Goal: Task Accomplishment & Management: Manage account settings

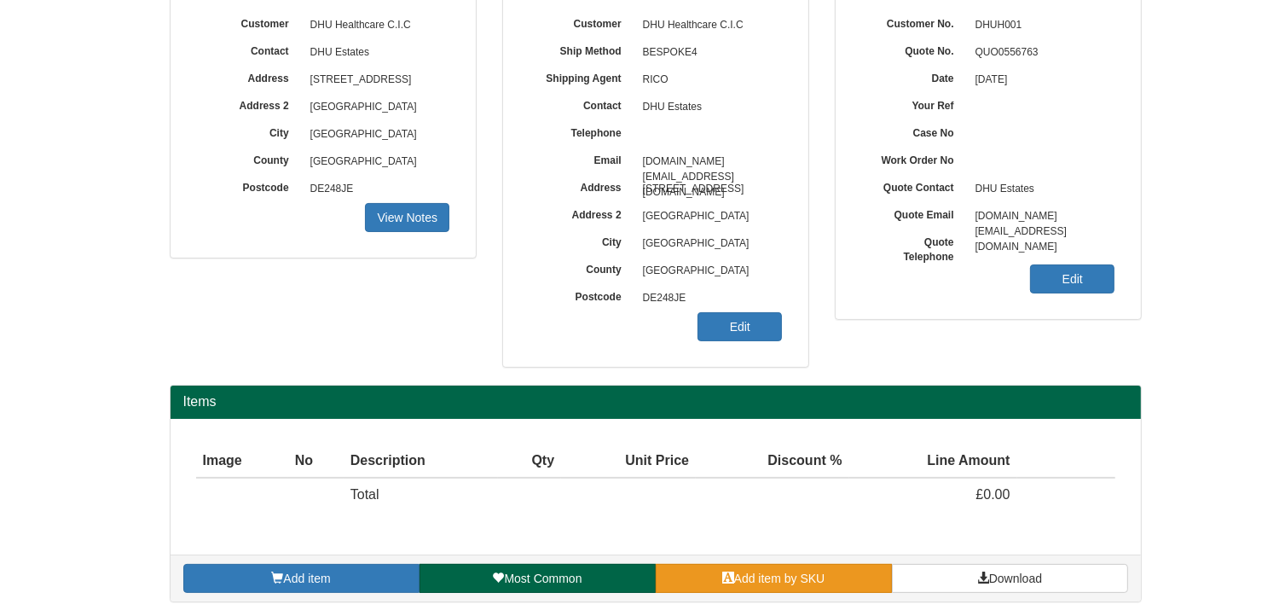
scroll to position [212, 0]
click at [844, 568] on link "Add item by SKU" at bounding box center [774, 578] width 236 height 29
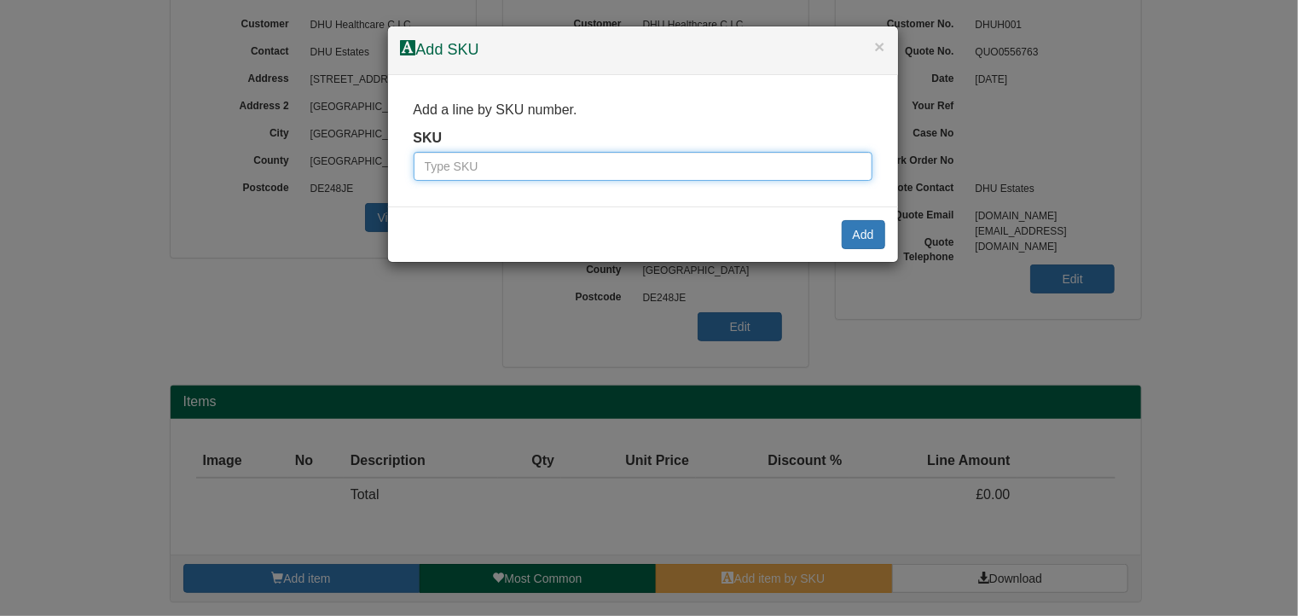
click at [656, 175] on input "text" at bounding box center [643, 166] width 459 height 29
type input "100137115"
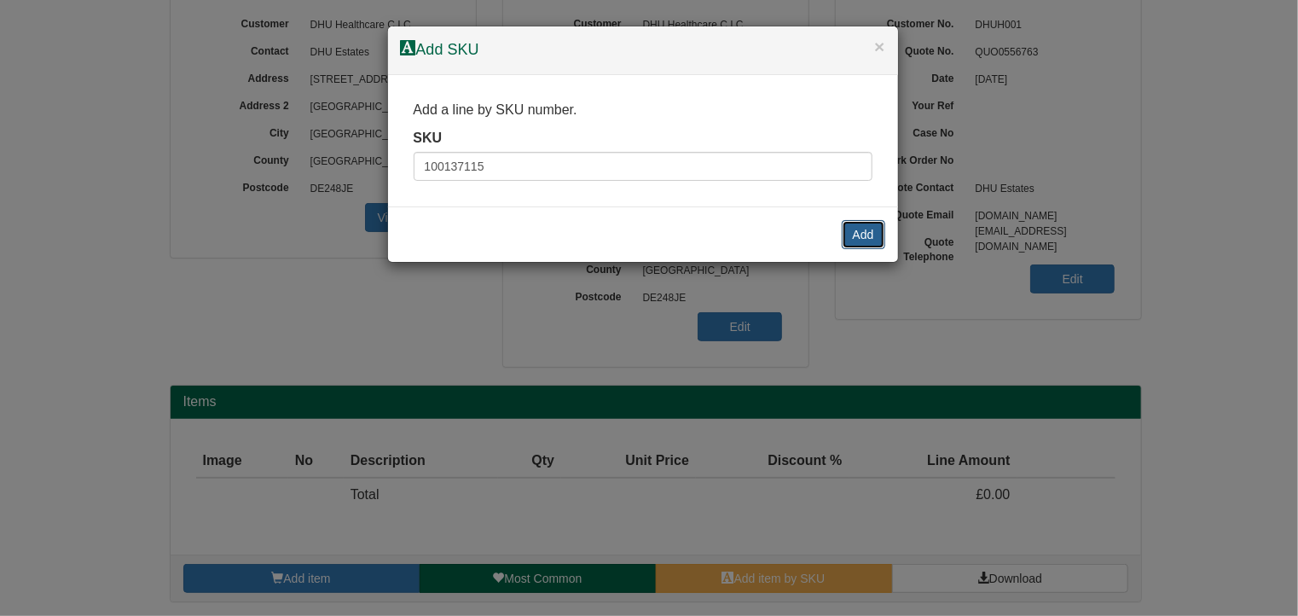
click at [861, 230] on button "Add" at bounding box center [863, 234] width 43 height 29
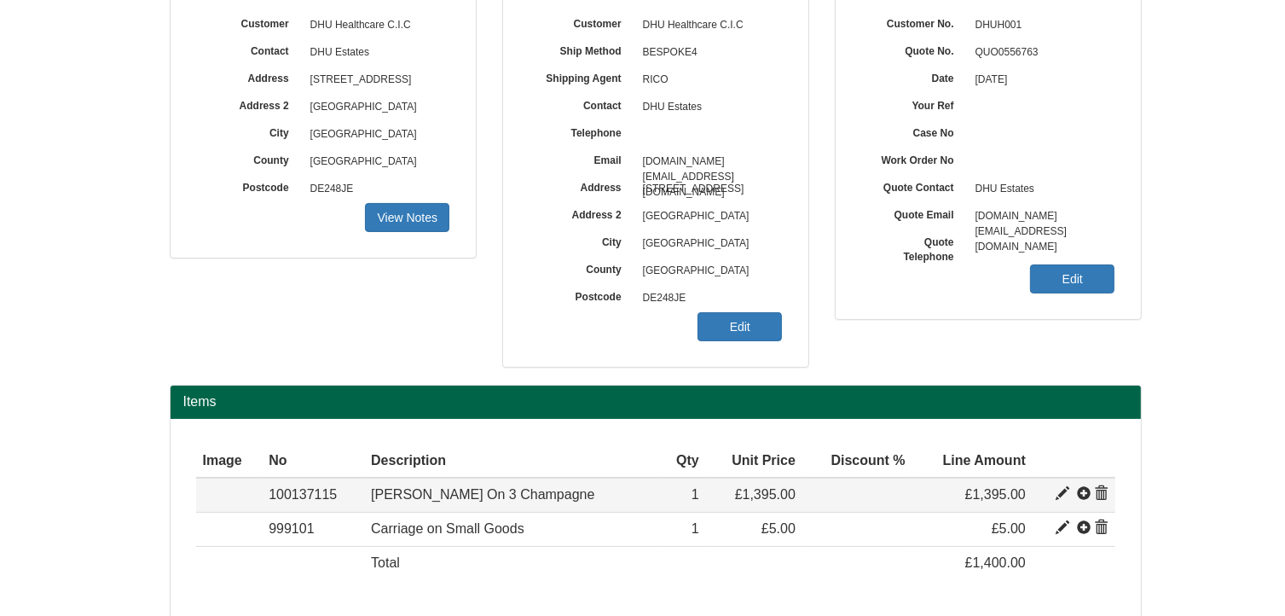
scroll to position [280, 0]
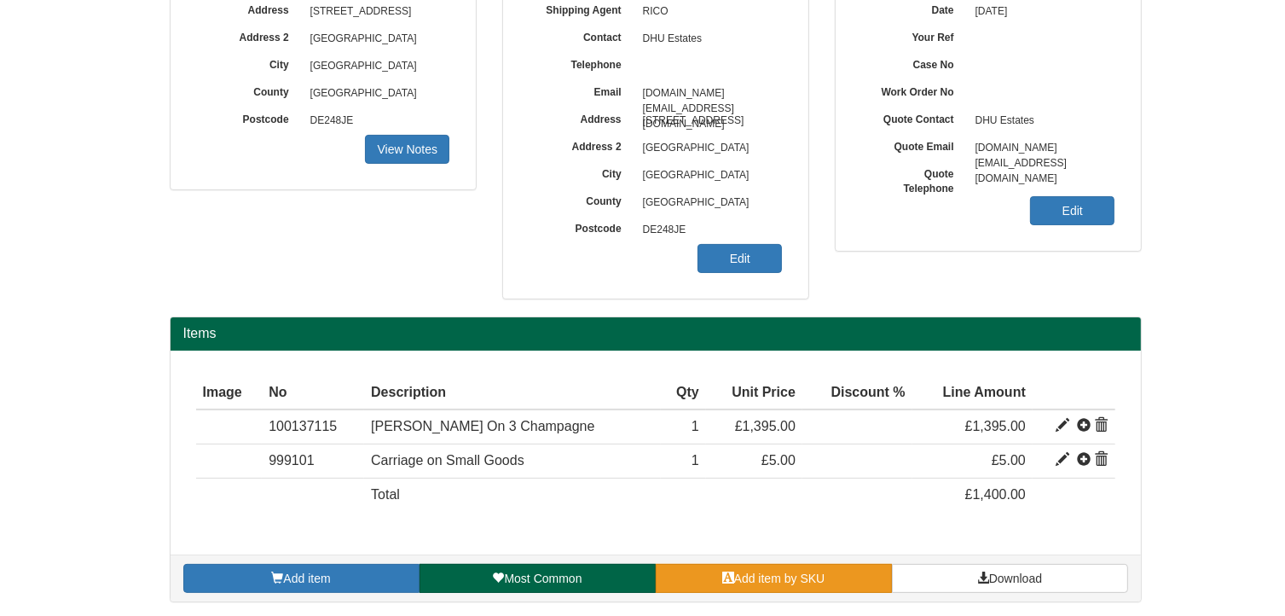
click at [845, 578] on link "Add item by SKU" at bounding box center [774, 578] width 236 height 29
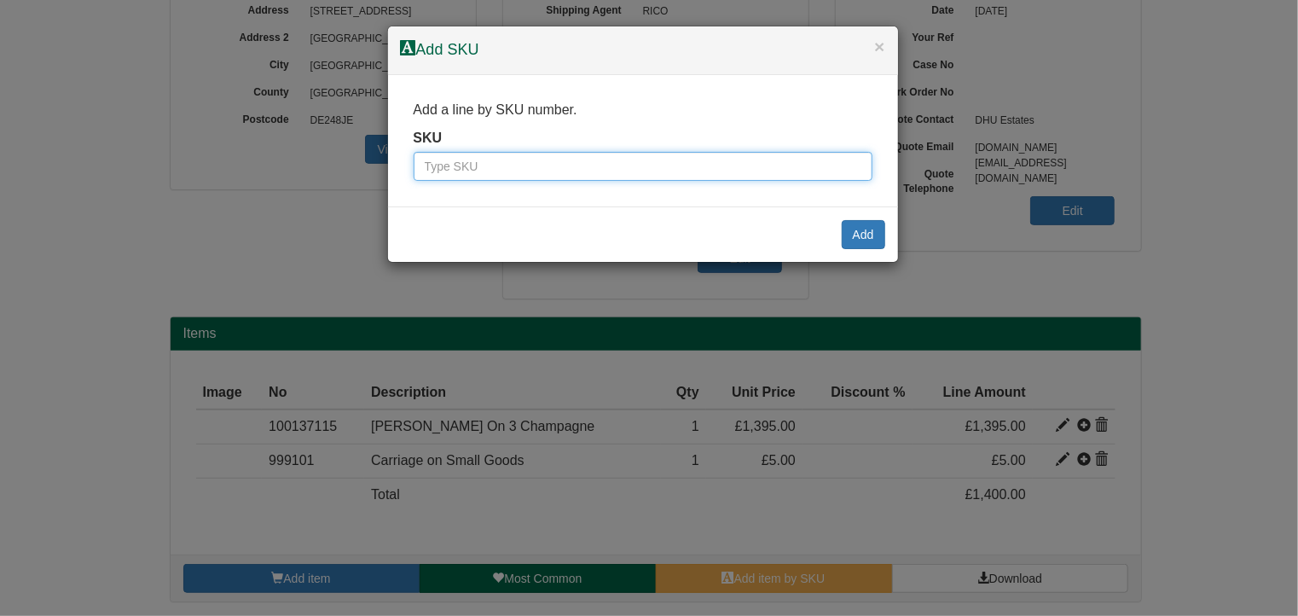
click at [682, 168] on input "text" at bounding box center [643, 166] width 459 height 29
type input "9822020"
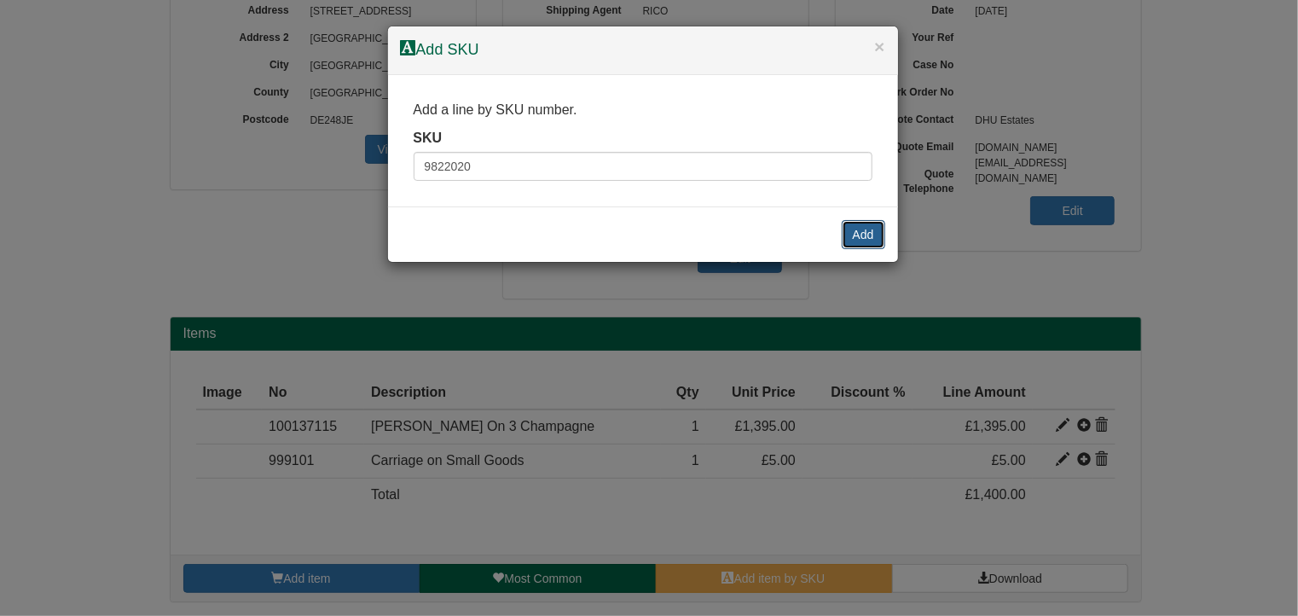
click at [856, 231] on button "Add" at bounding box center [863, 234] width 43 height 29
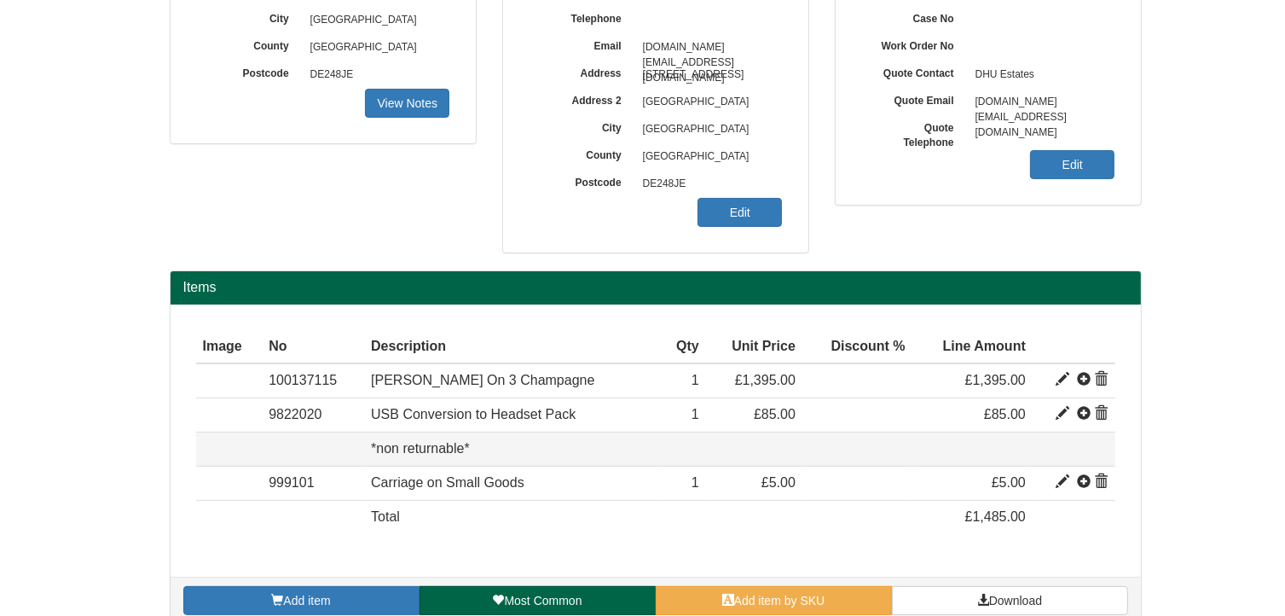
scroll to position [347, 0]
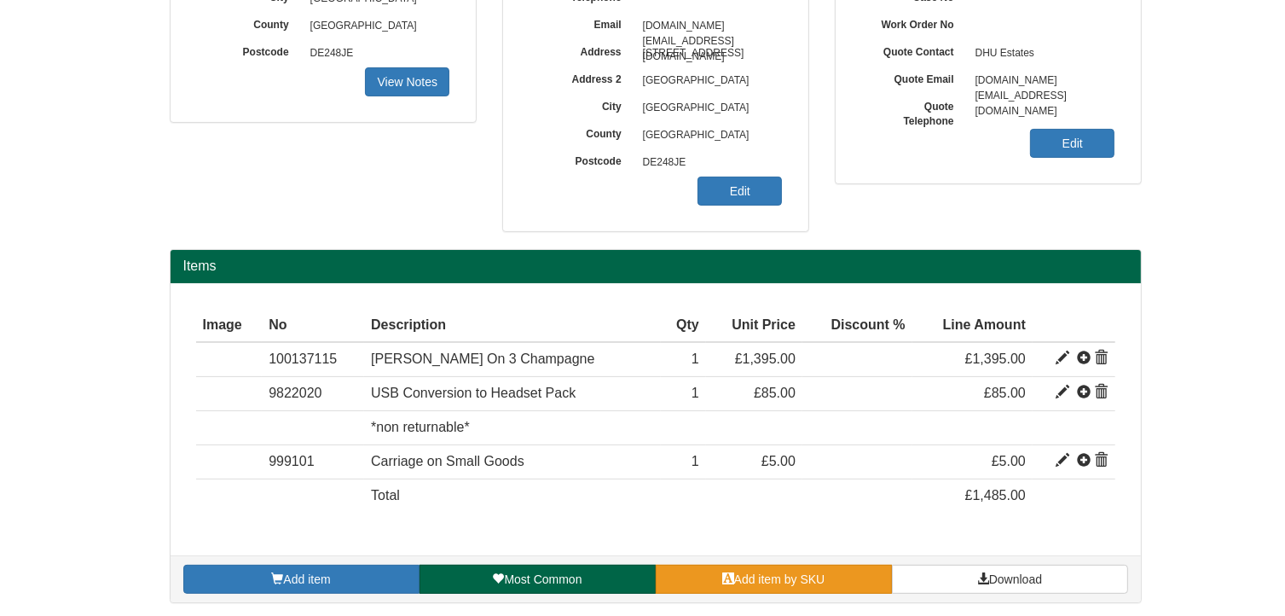
click at [826, 580] on link "Add item by SKU" at bounding box center [774, 579] width 236 height 29
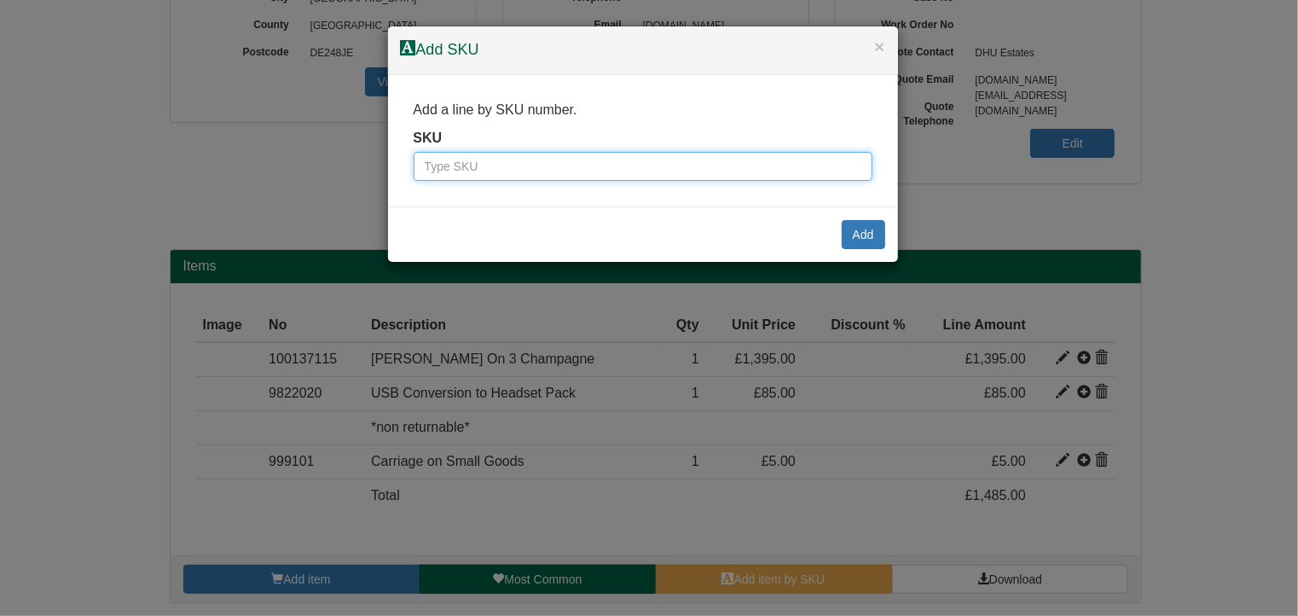
click at [552, 163] on input "text" at bounding box center [643, 166] width 459 height 29
type input "9801041"
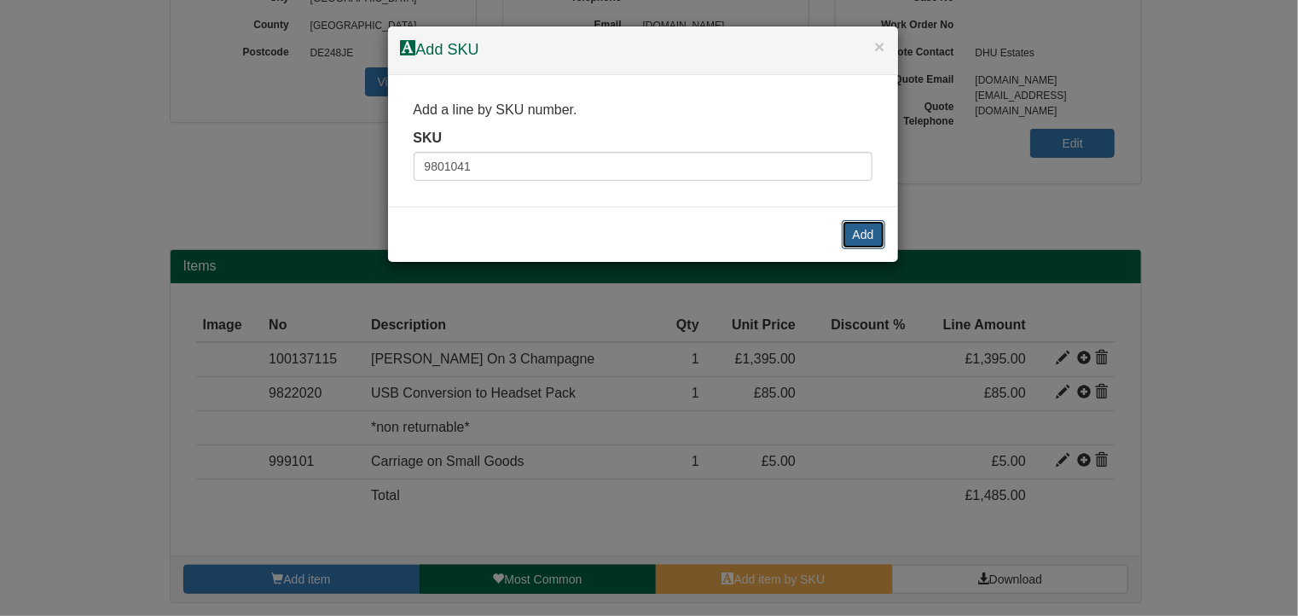
click at [878, 233] on button "Add" at bounding box center [863, 234] width 43 height 29
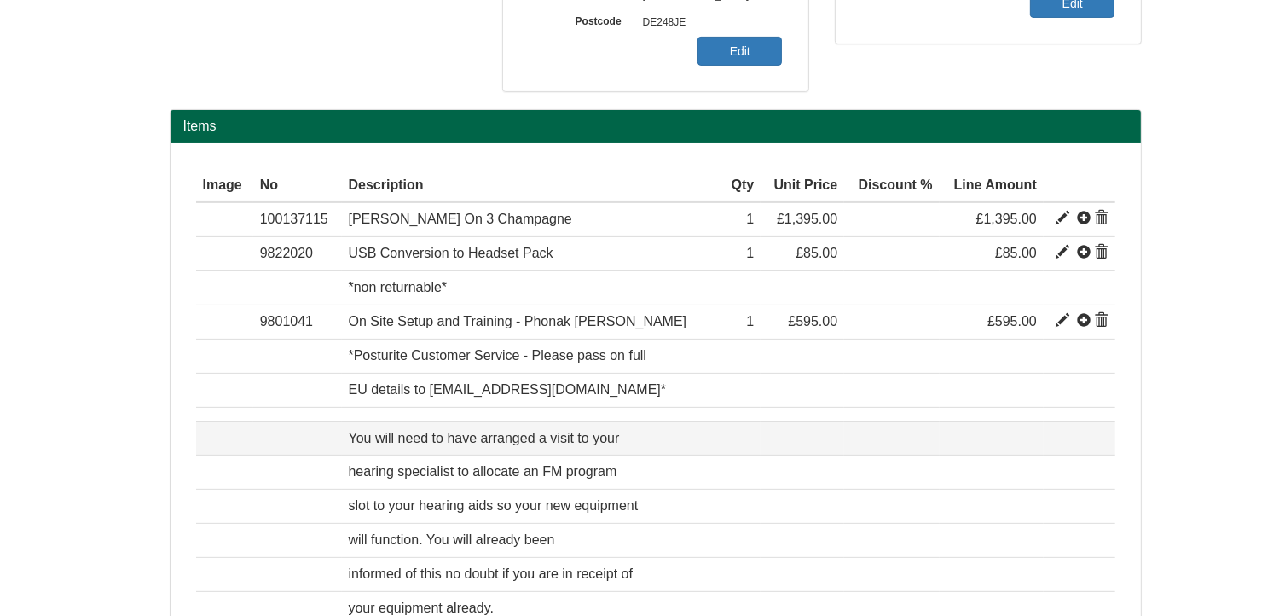
scroll to position [518, 0]
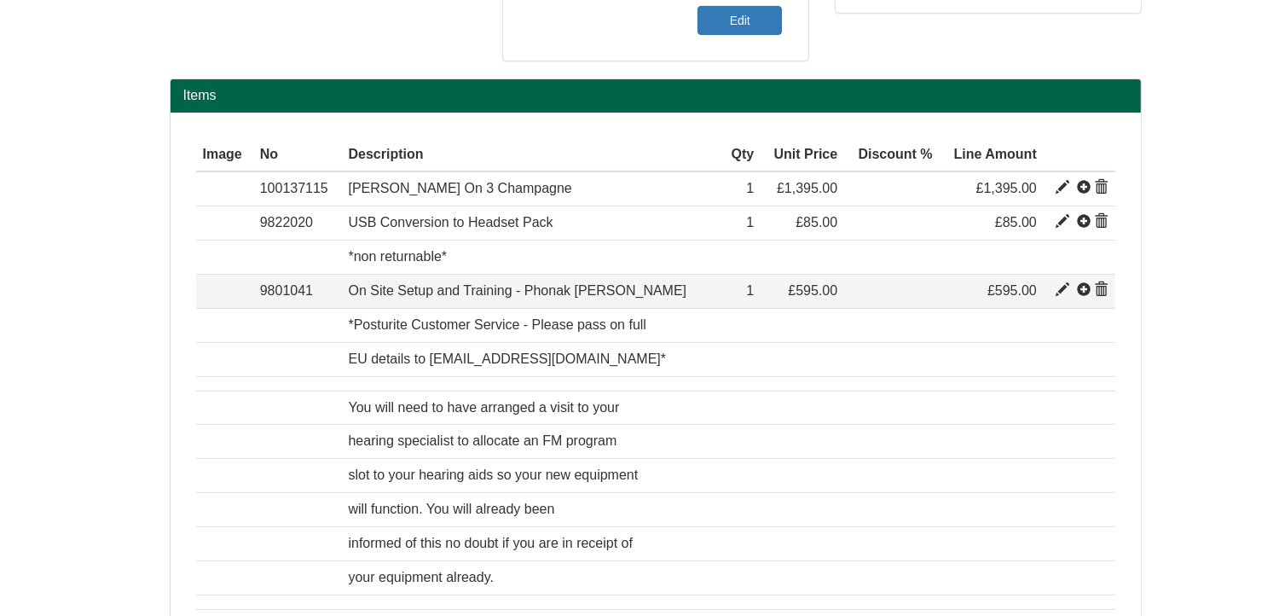
click at [1064, 284] on span at bounding box center [1063, 290] width 14 height 14
type input "On Site Setup and Training - Phonak [PERSON_NAME]"
type input "395.00"
type input "595.00"
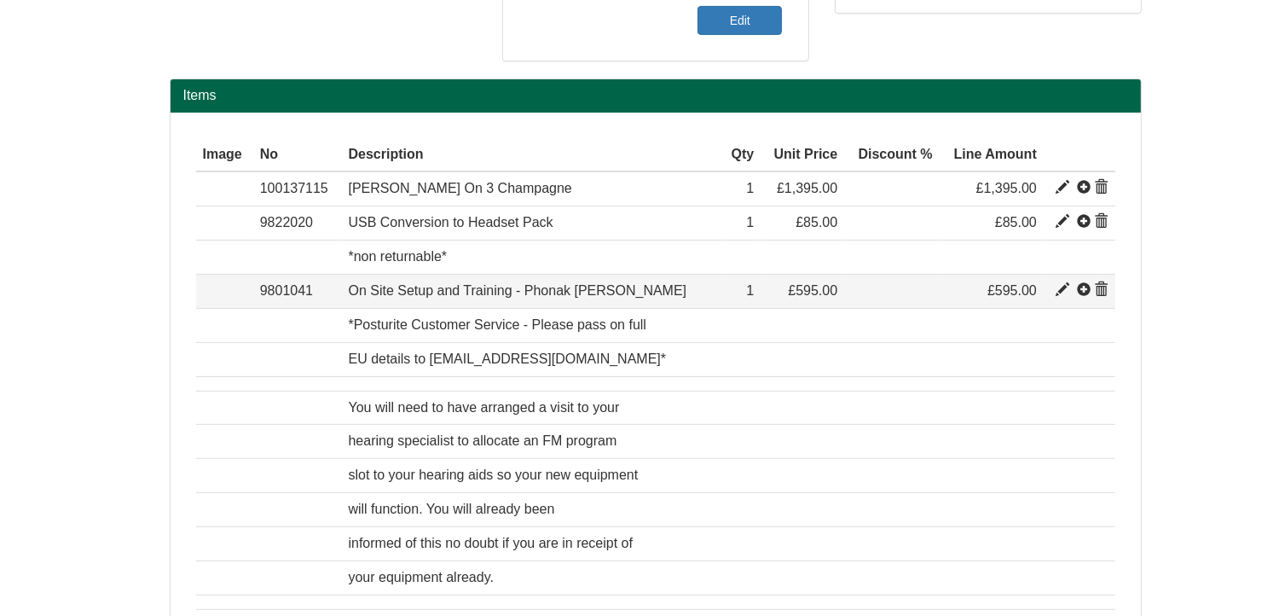
type input "1"
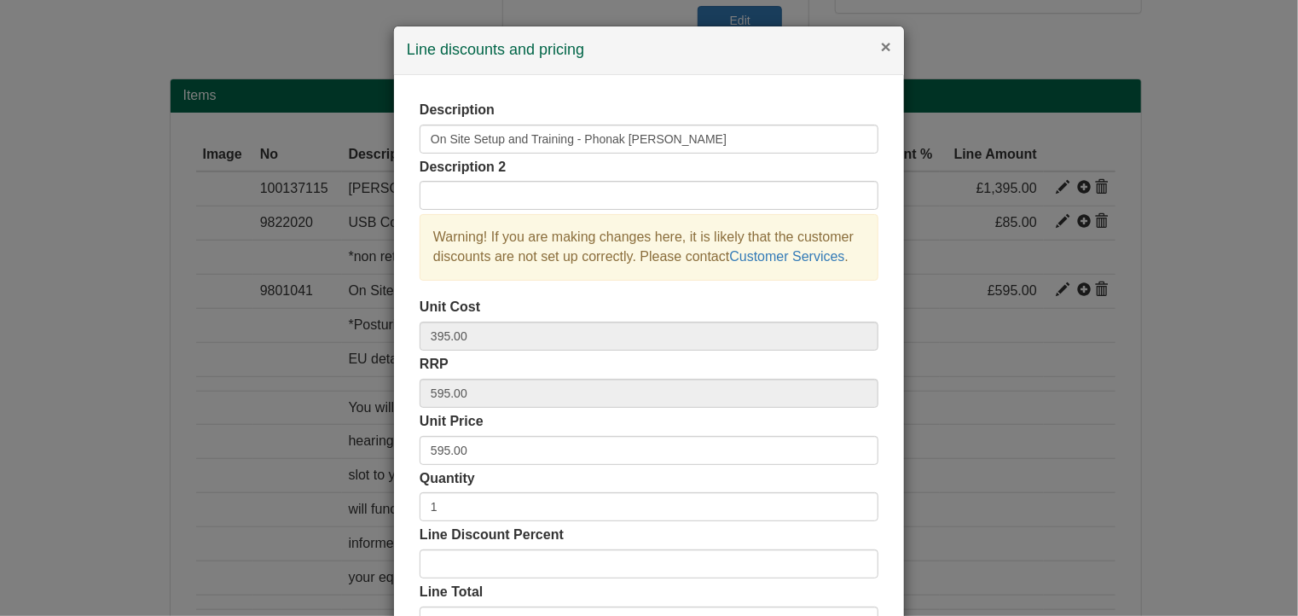
click at [881, 46] on button "×" at bounding box center [886, 47] width 10 height 18
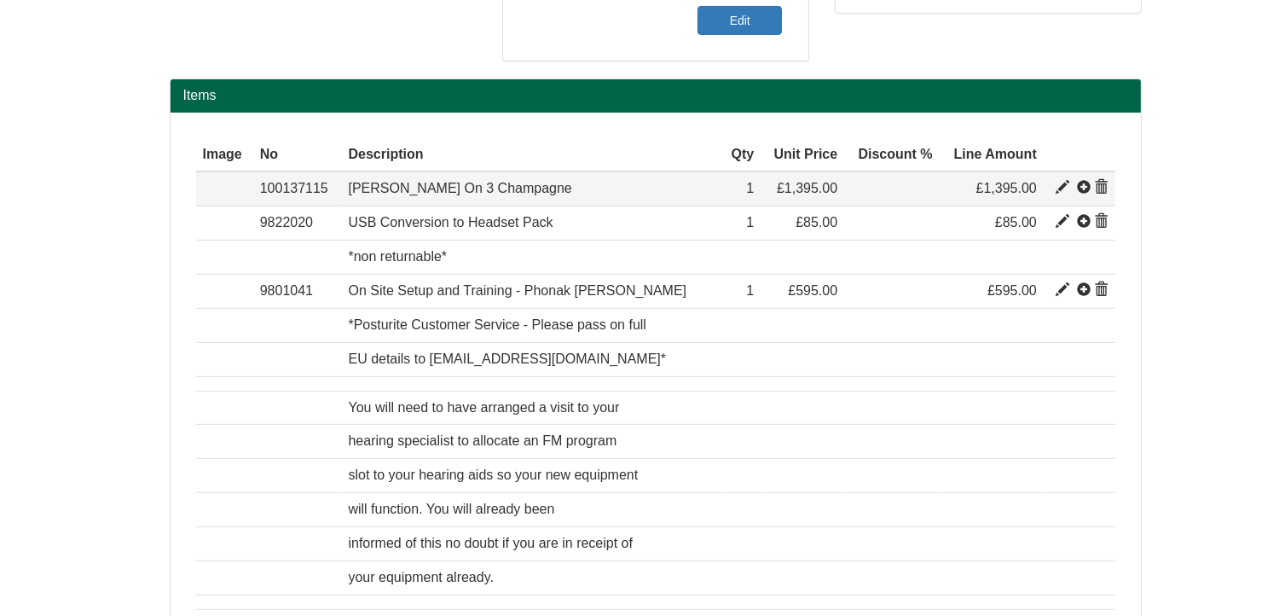
click at [1063, 184] on span at bounding box center [1063, 188] width 14 height 14
type input "[PERSON_NAME] On 3 Champagne"
type input "1255.00"
type input "1395.00"
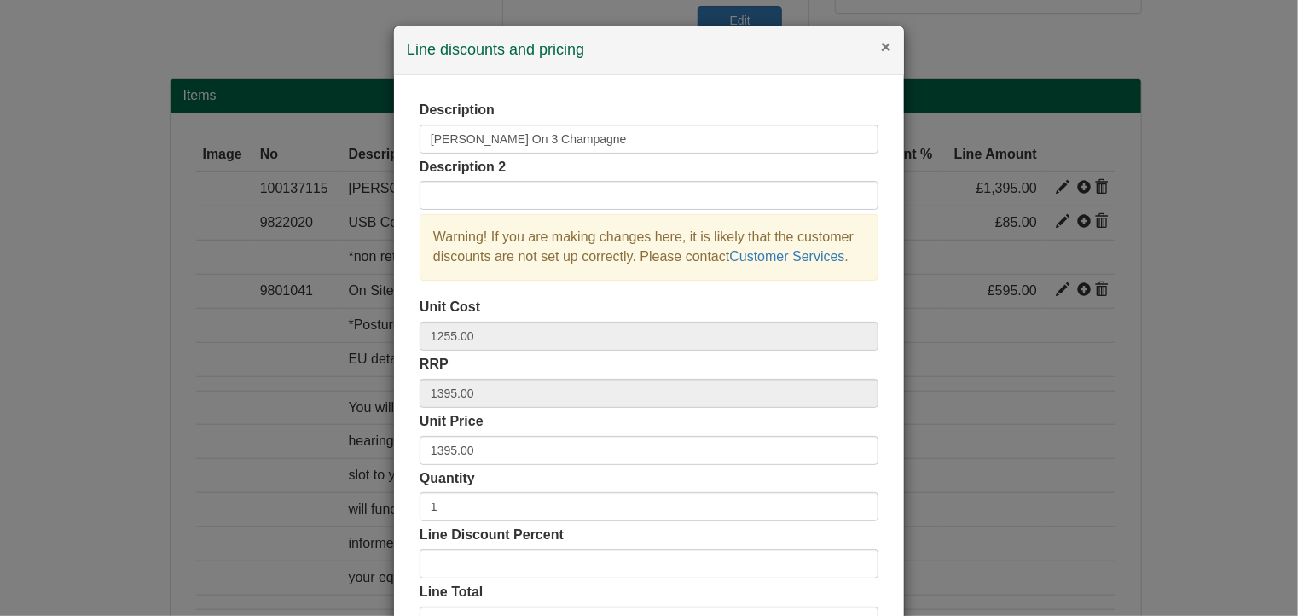
click at [881, 46] on button "×" at bounding box center [886, 47] width 10 height 18
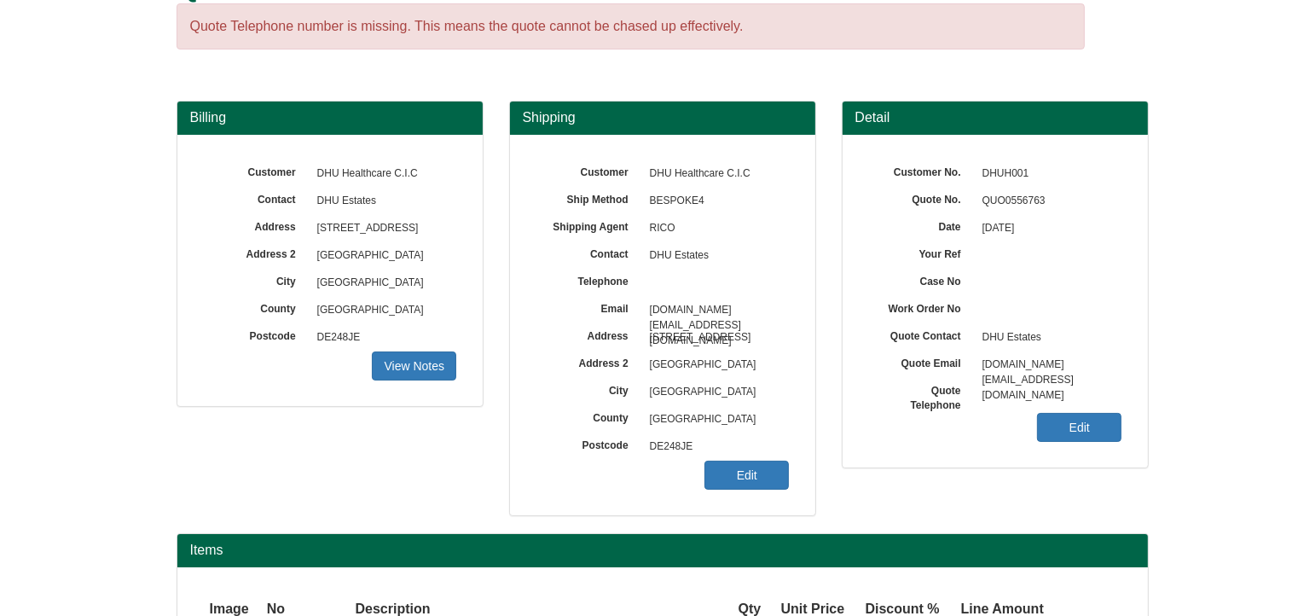
scroll to position [85, 0]
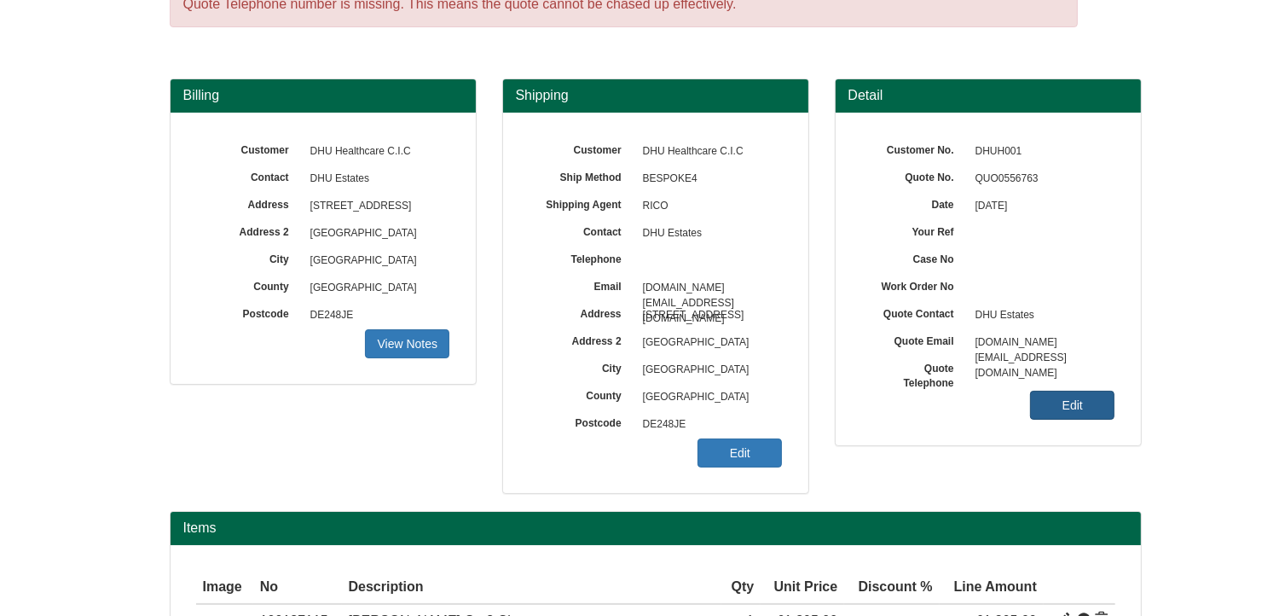
click at [1065, 406] on link "Edit" at bounding box center [1072, 405] width 84 height 29
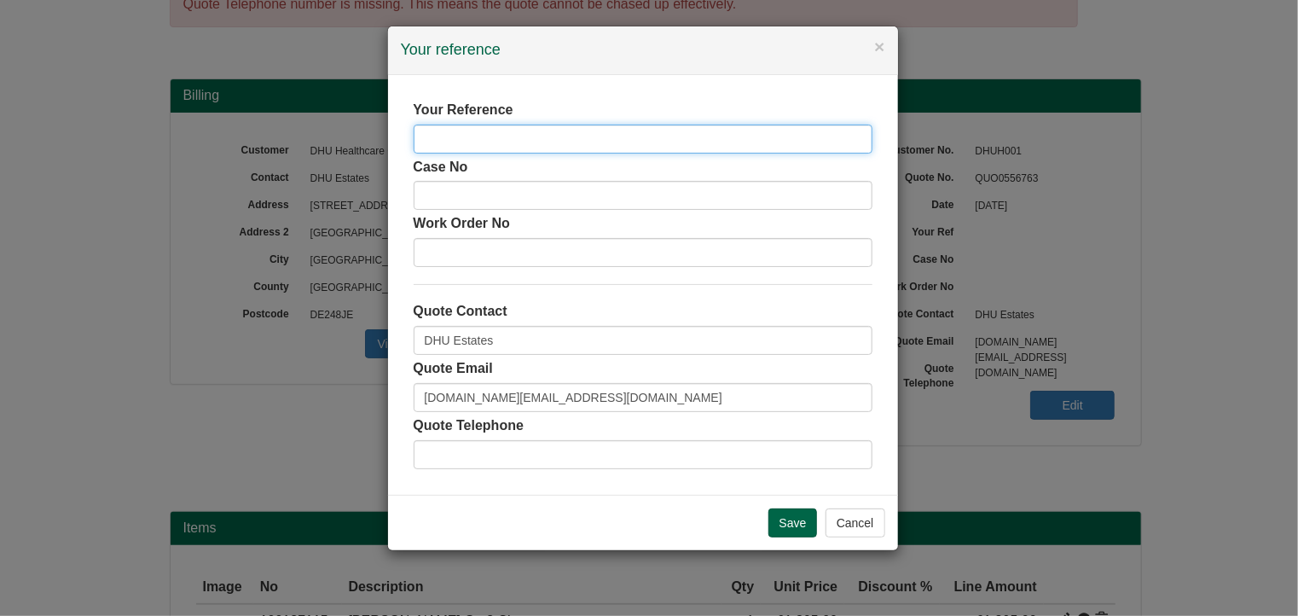
paste input "[PERSON_NAME]"
type input "[PERSON_NAME]"
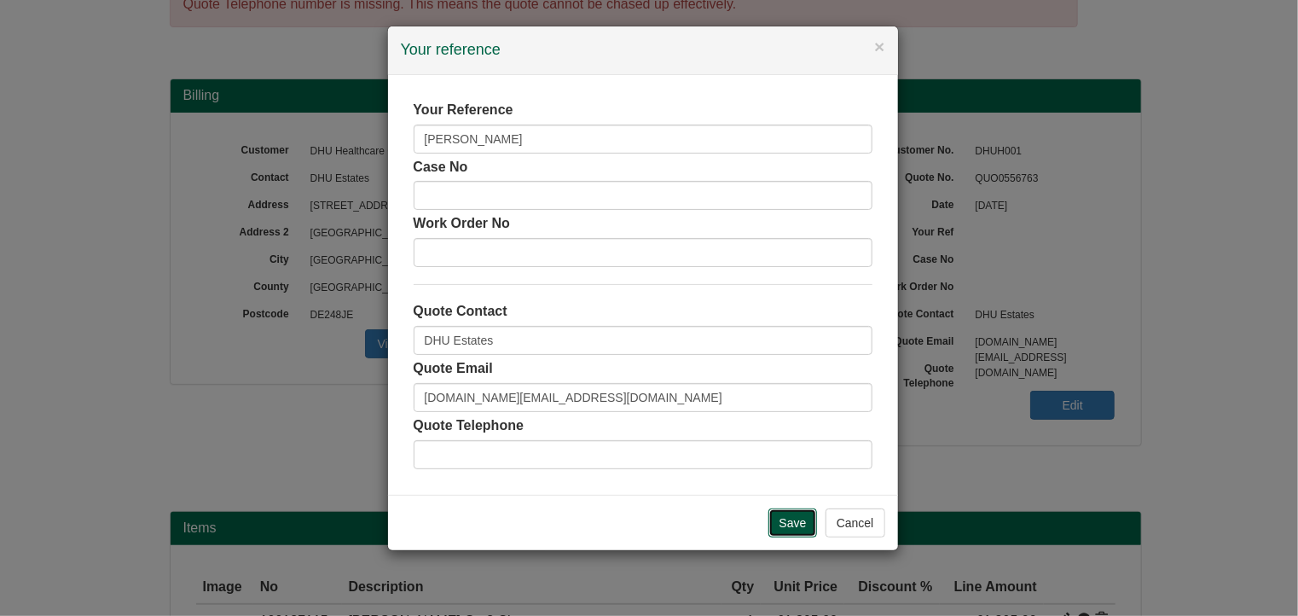
click at [815, 513] on input "Save" at bounding box center [792, 522] width 49 height 29
click at [798, 527] on input "Save" at bounding box center [792, 522] width 49 height 29
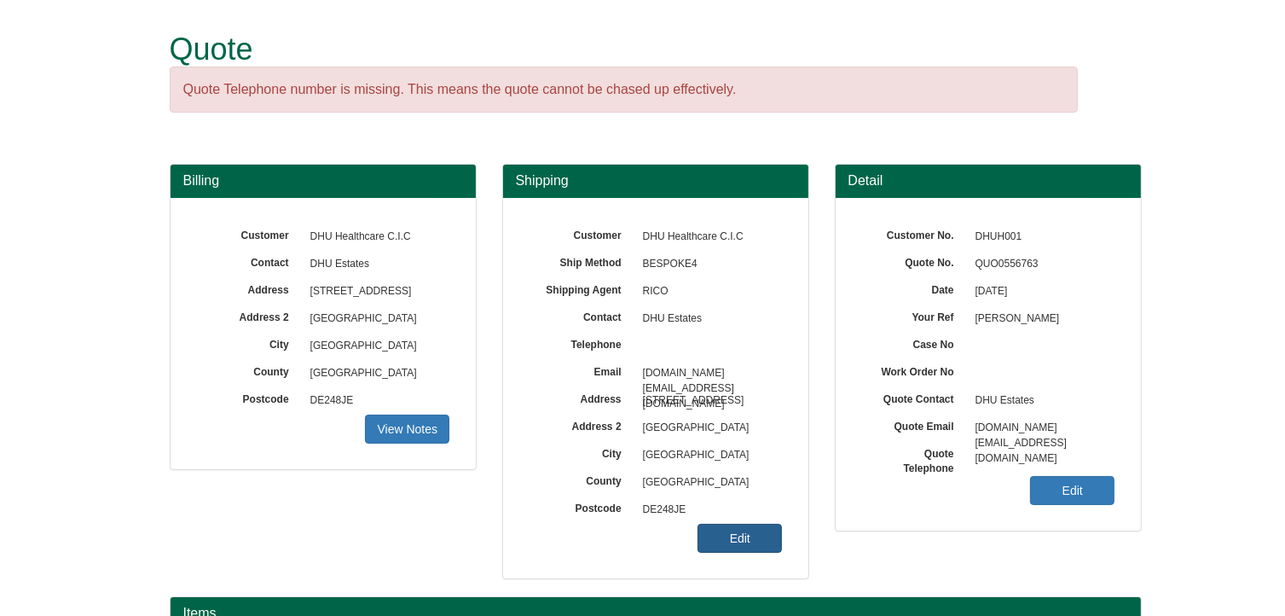
click at [743, 547] on link "Edit" at bounding box center [740, 538] width 84 height 29
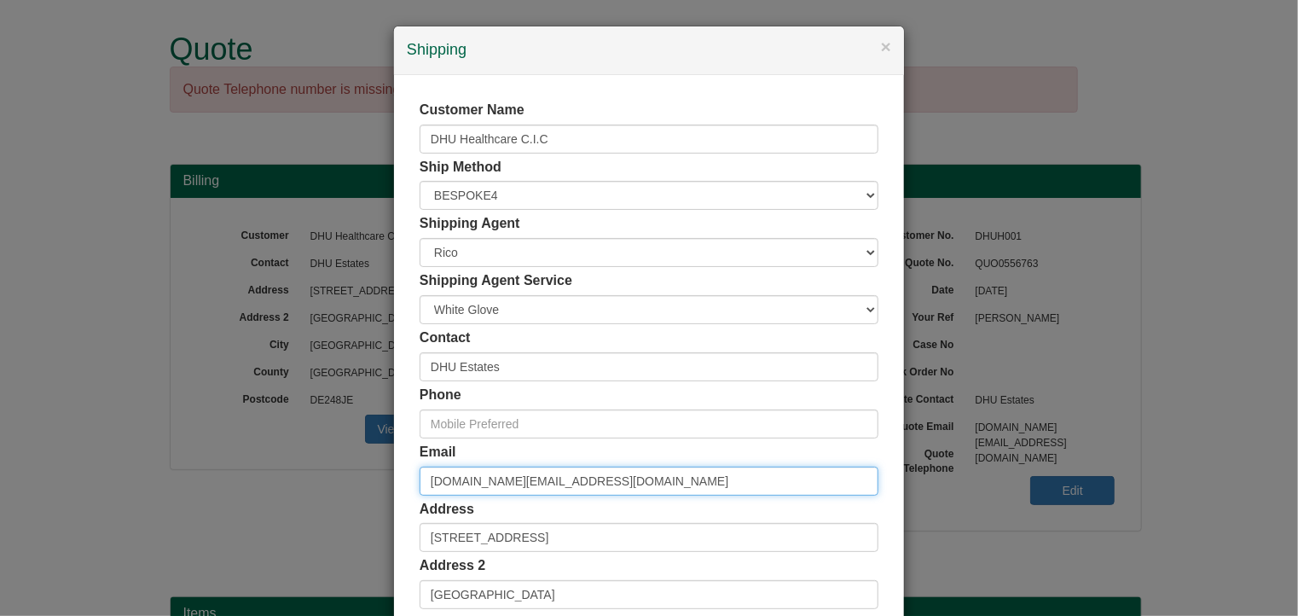
drag, startPoint x: 662, startPoint y: 489, endPoint x: 283, endPoint y: 482, distance: 378.7
click at [283, 482] on div "× Shipping Customer Name DHU Healthcare C.I.C Ship Method Free of Charge £5 Fla…" at bounding box center [649, 308] width 1298 height 616
paste input "Saima.Zahid"
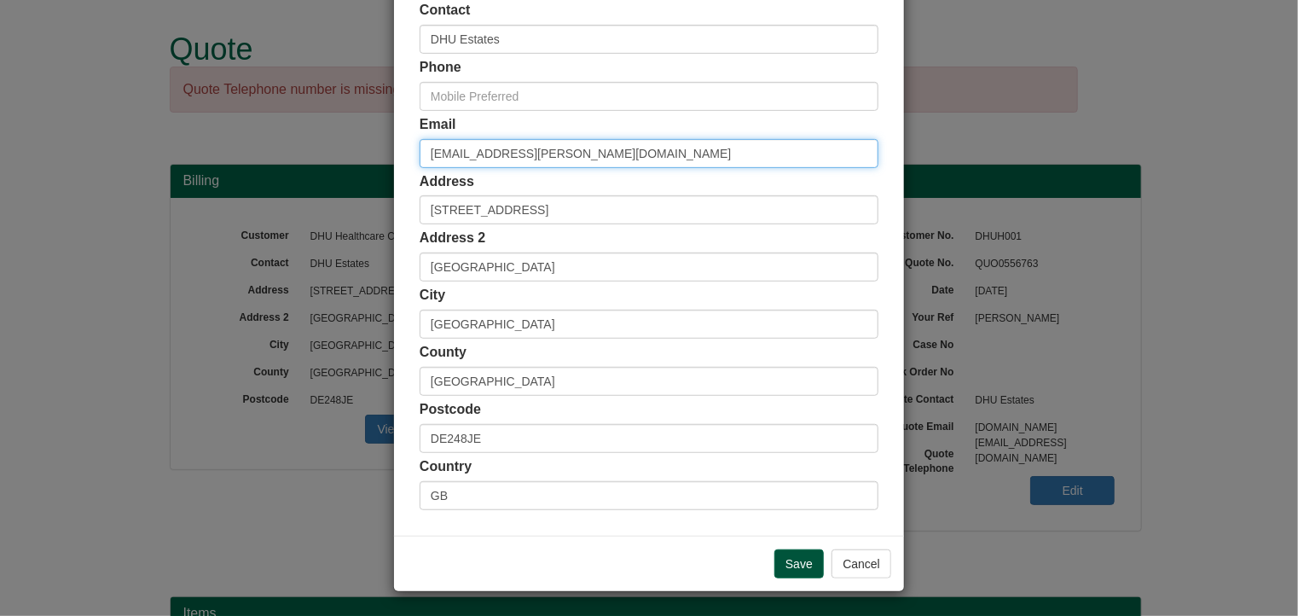
type input "Saima.Zahid@DHUHealthCare.nhs.uk"
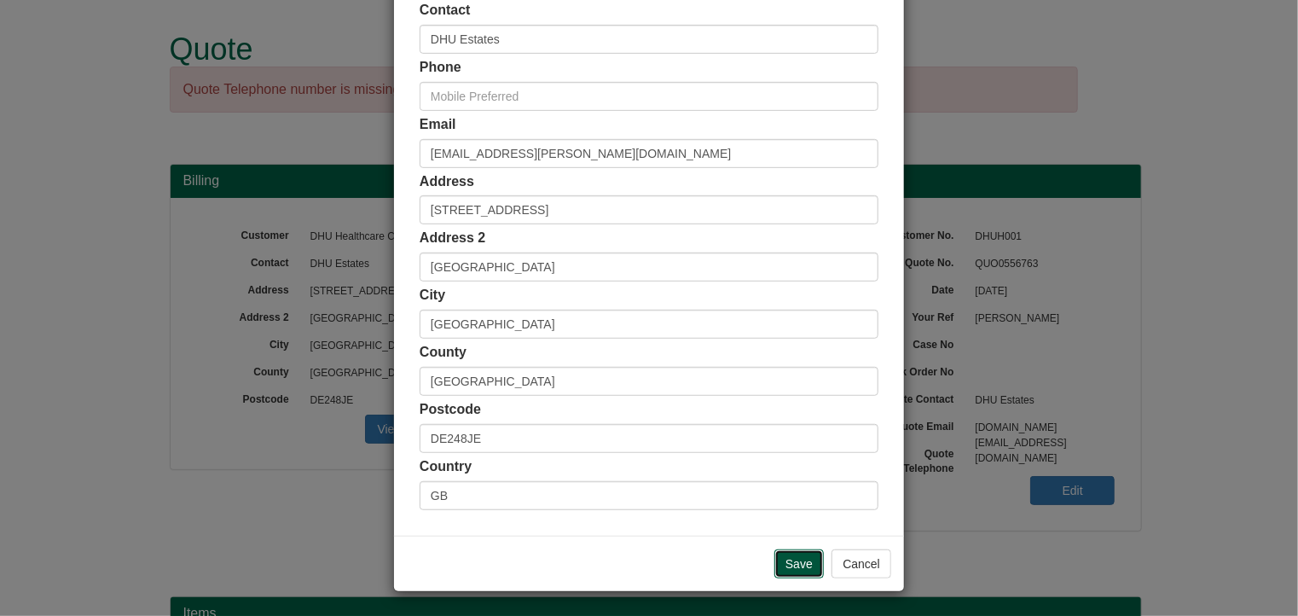
click at [802, 558] on input "Save" at bounding box center [798, 563] width 49 height 29
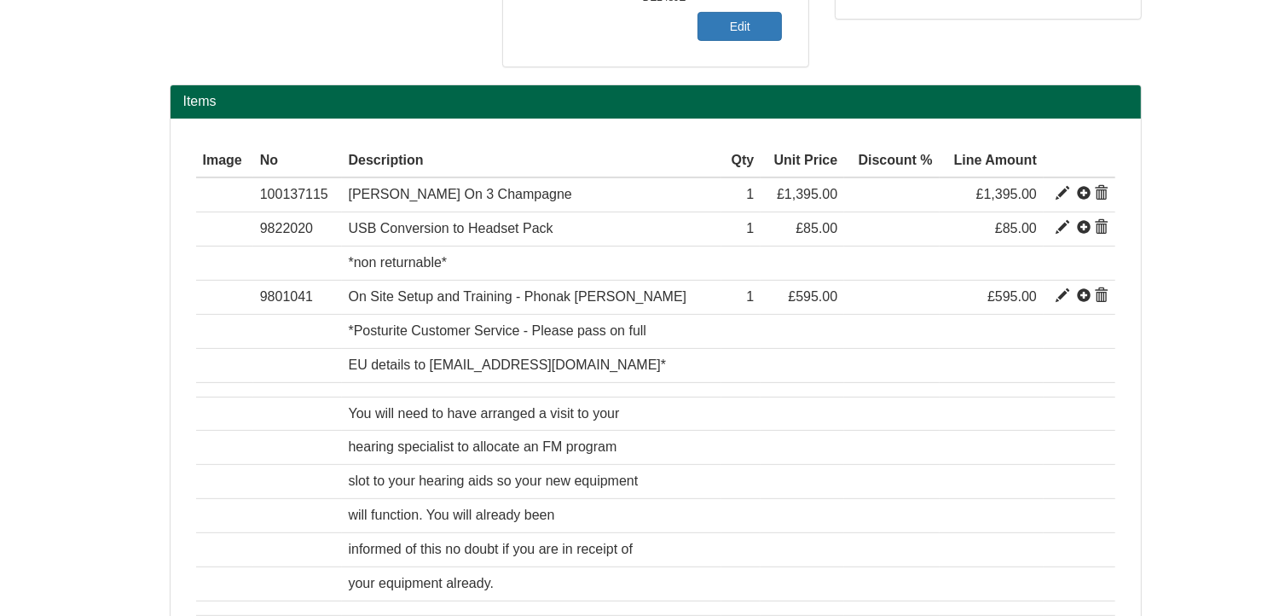
scroll to position [815, 0]
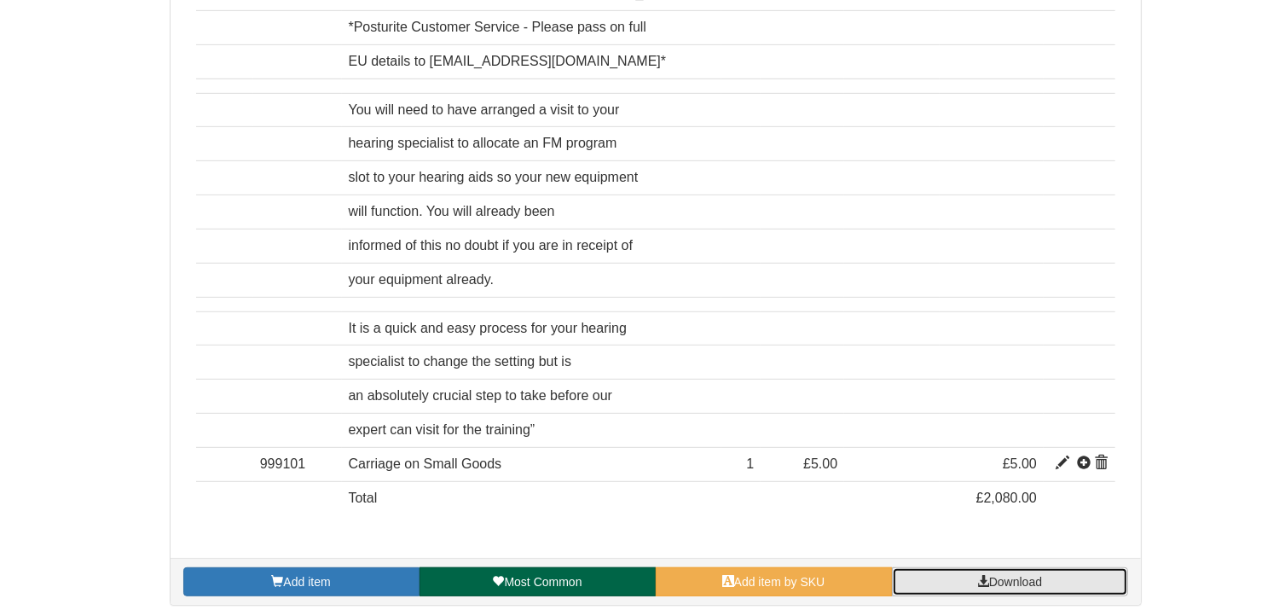
click at [961, 570] on link "Download" at bounding box center [1010, 581] width 236 height 29
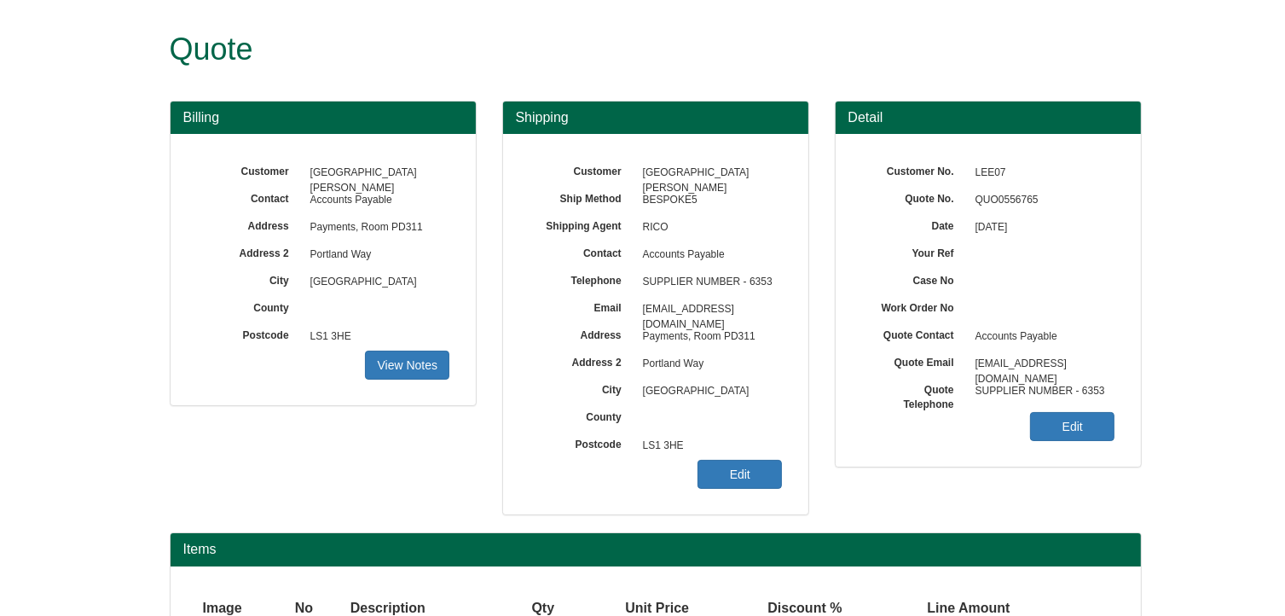
scroll to position [148, 0]
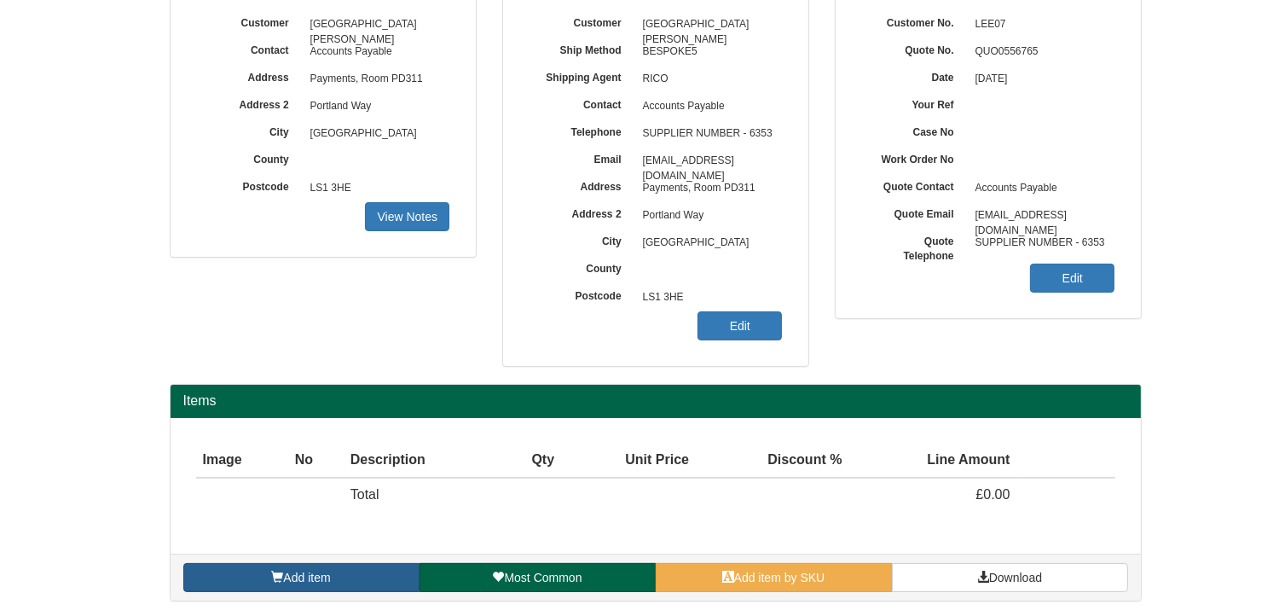
click at [349, 578] on link "Add item" at bounding box center [301, 577] width 236 height 29
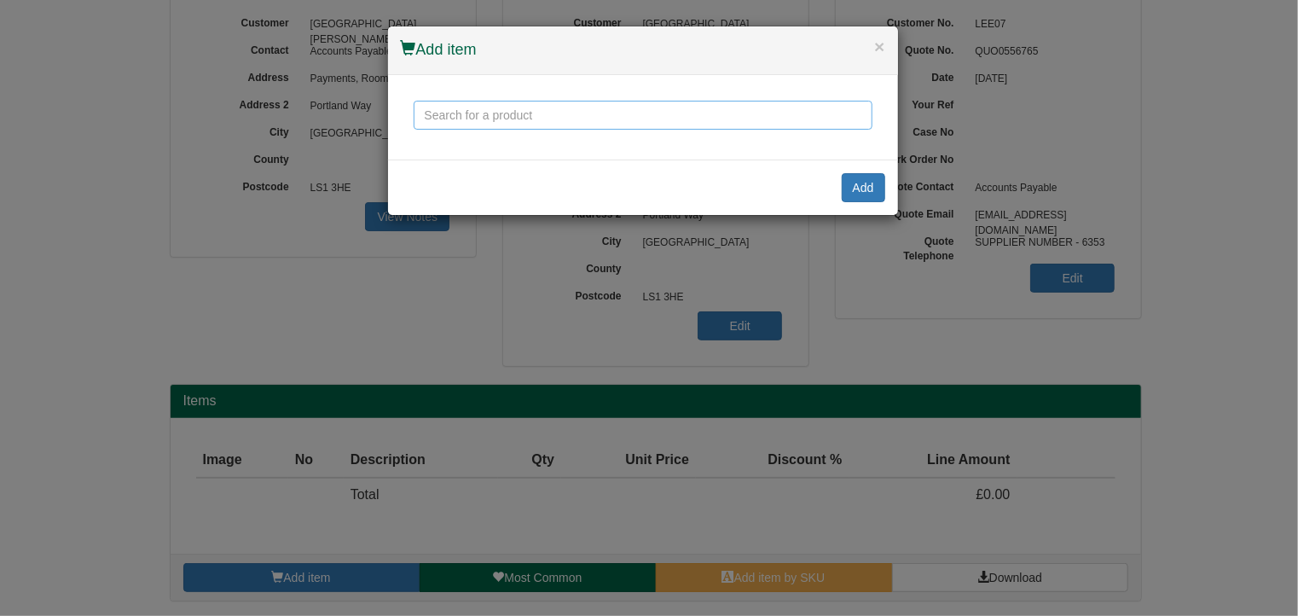
click at [457, 117] on input "text" at bounding box center [643, 115] width 459 height 29
click at [530, 116] on input "text" at bounding box center [643, 115] width 459 height 29
click at [530, 115] on input "text" at bounding box center [643, 115] width 459 height 29
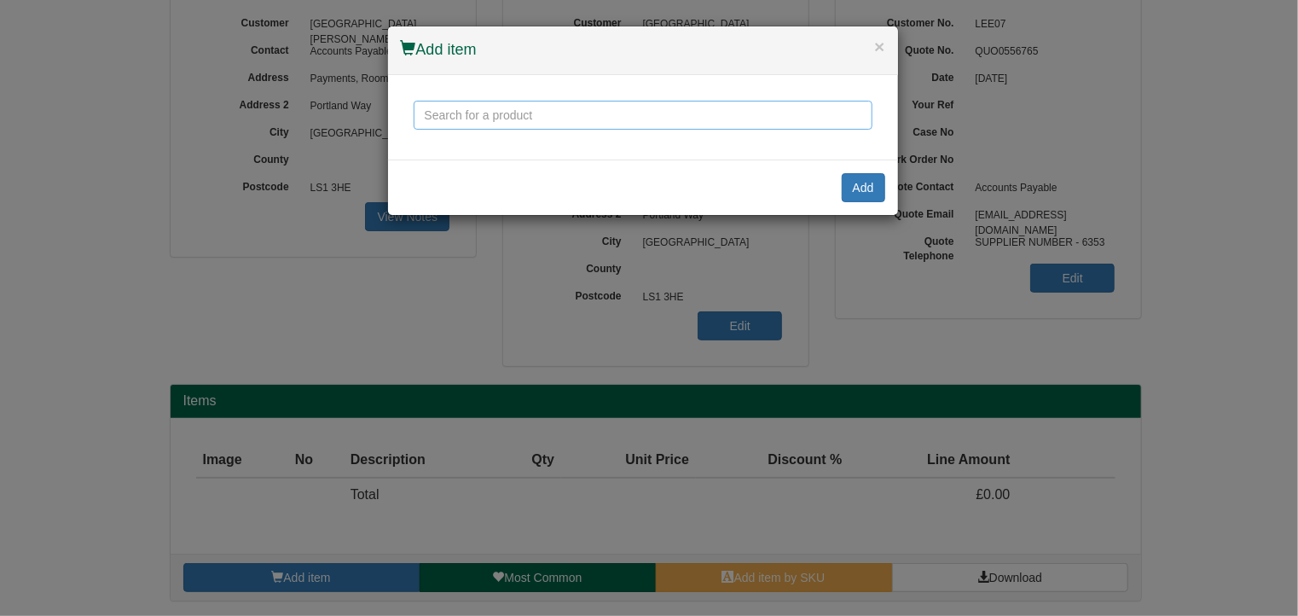
click at [530, 115] on input "text" at bounding box center [643, 115] width 459 height 29
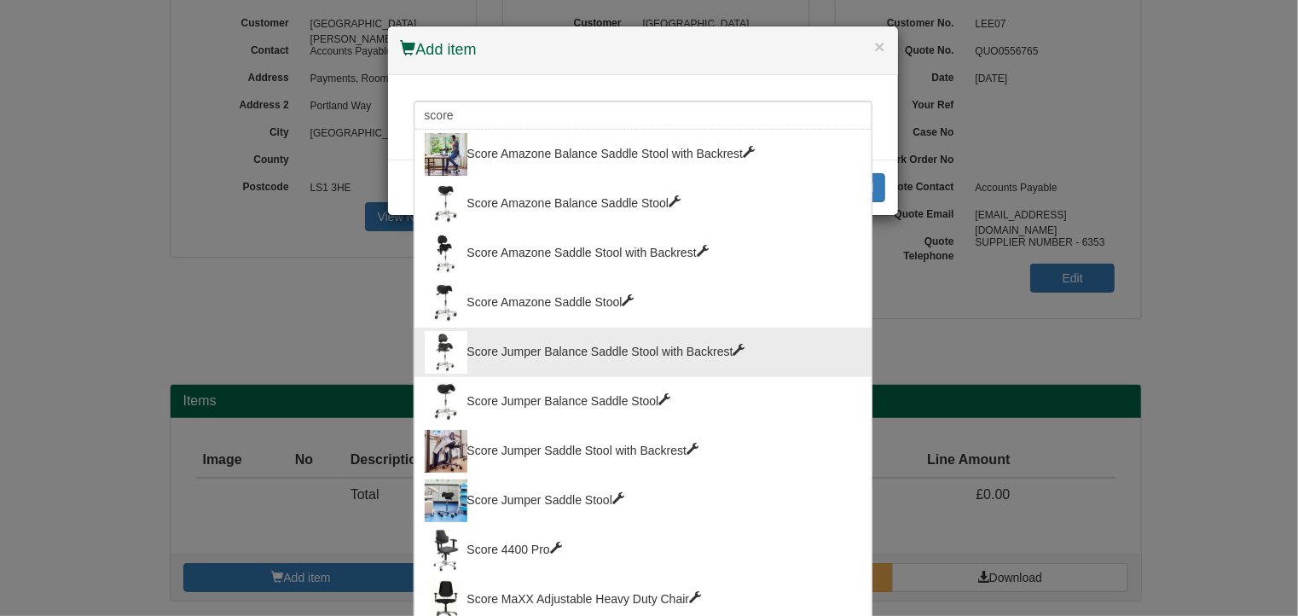
click at [539, 344] on div "Score Jumper Balance Saddle Stool with Backrest" at bounding box center [643, 352] width 437 height 43
type input "Score Jumper Balance Saddle Stool with Backrest"
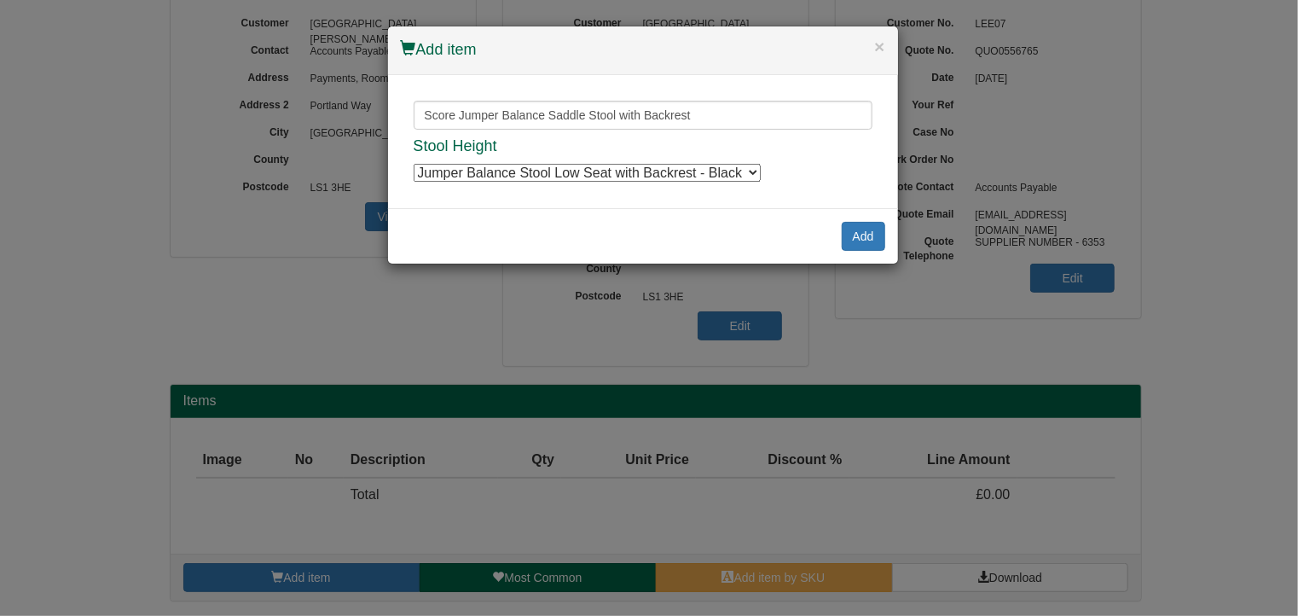
click at [713, 175] on select "Jumper Balance Stool Low Seat with Backrest - Black Jumper Balance Stool High S…" at bounding box center [587, 173] width 347 height 18
click at [859, 235] on button "Add" at bounding box center [863, 236] width 43 height 29
